Goal: Find contact information: Find contact information

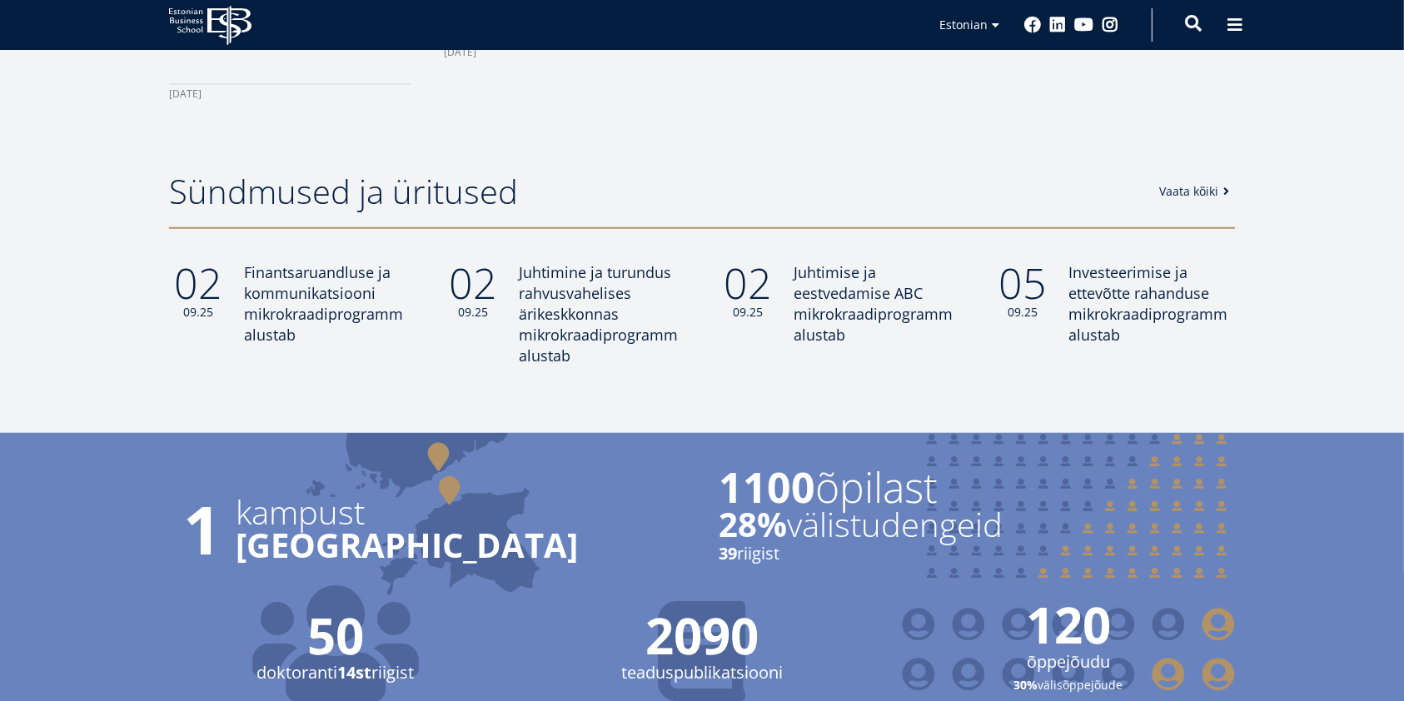
click at [1194, 27] on span at bounding box center [1193, 23] width 17 height 17
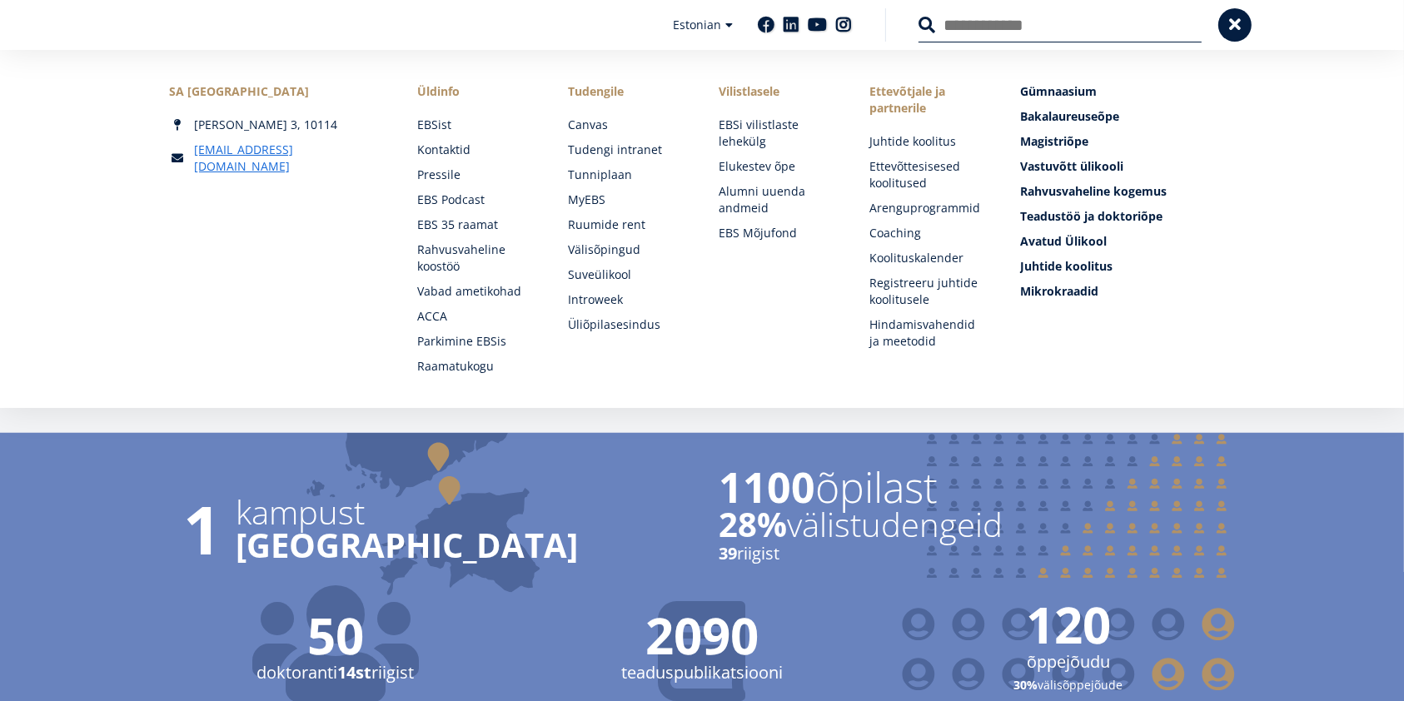
click at [1014, 30] on input "Otsing" at bounding box center [1060, 24] width 283 height 35
type input "*****"
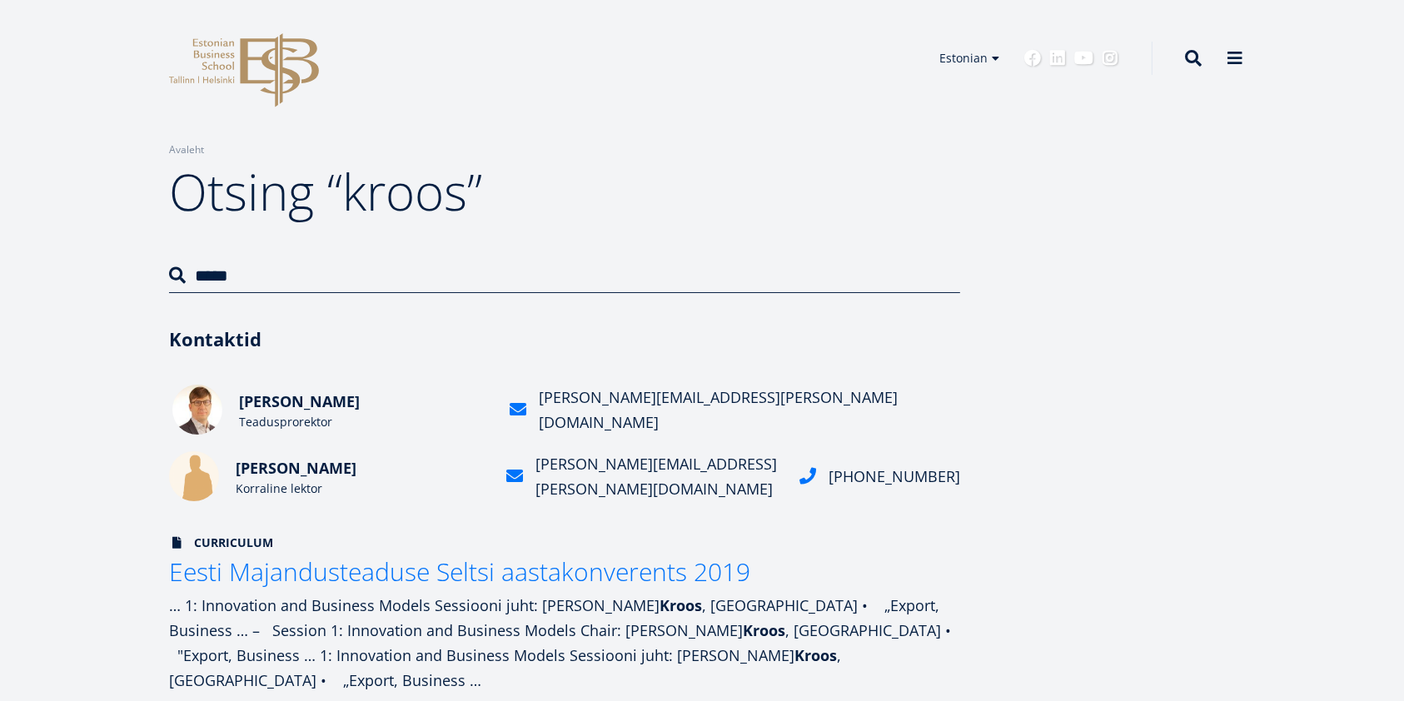
click at [307, 404] on span "[PERSON_NAME]" at bounding box center [299, 401] width 121 height 20
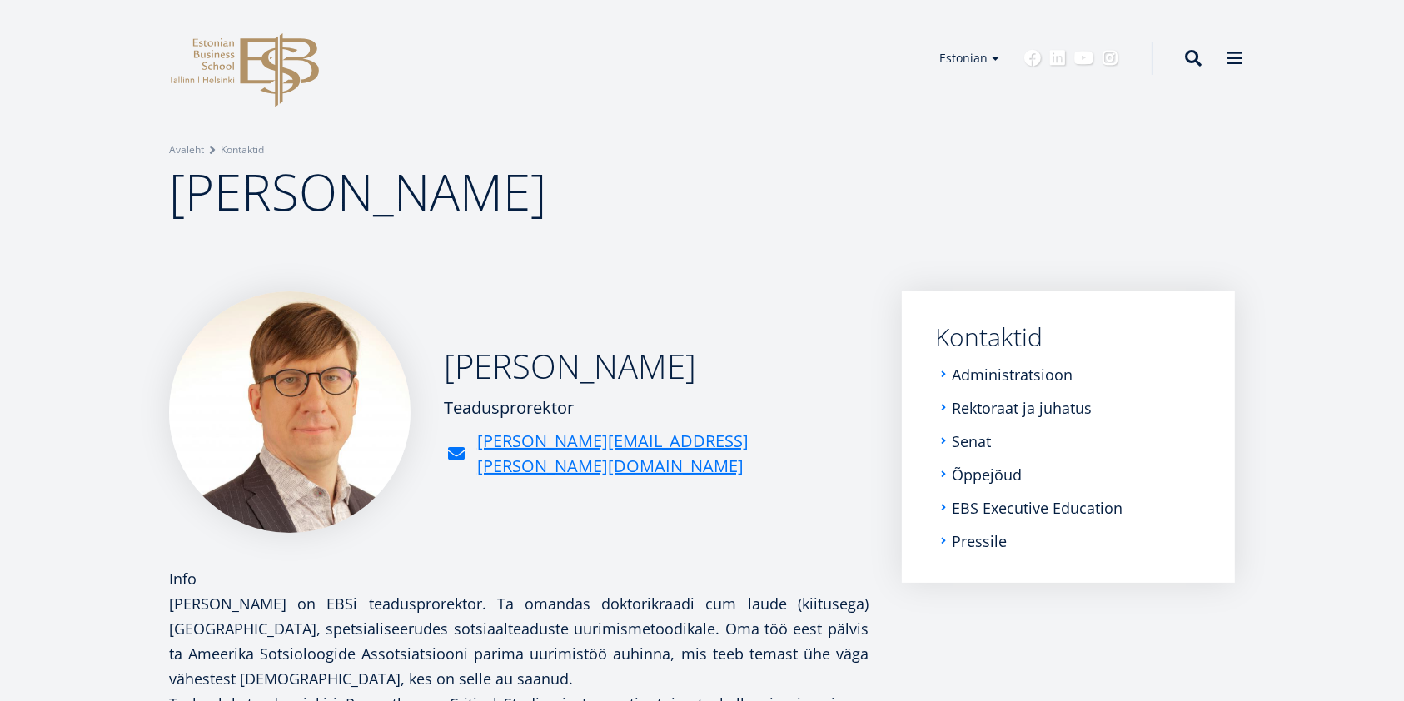
drag, startPoint x: 586, startPoint y: 420, endPoint x: 442, endPoint y: 421, distance: 144.1
click at [442, 421] on div "Karmo Kroos Teadusprorektor karmo.kroos@ebs.ee" at bounding box center [519, 412] width 700 height 242
copy div "Teadusprorektor"
